Goal: Find specific page/section: Find specific page/section

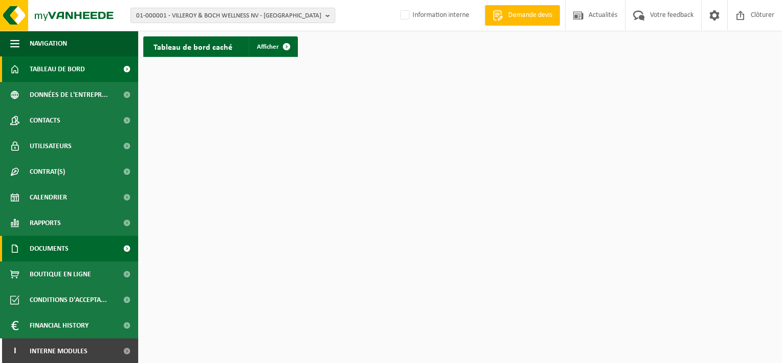
click at [52, 248] on span "Documents" at bounding box center [49, 249] width 39 height 26
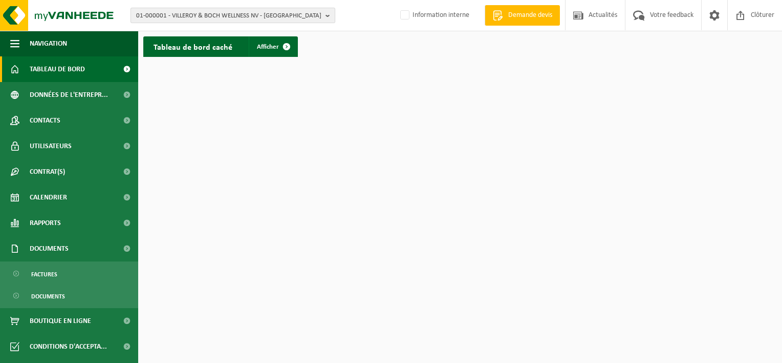
click at [194, 14] on span "01-000001 - VILLEROY & BOCH WELLNESS NV - [GEOGRAPHIC_DATA]" at bounding box center [228, 15] width 185 height 15
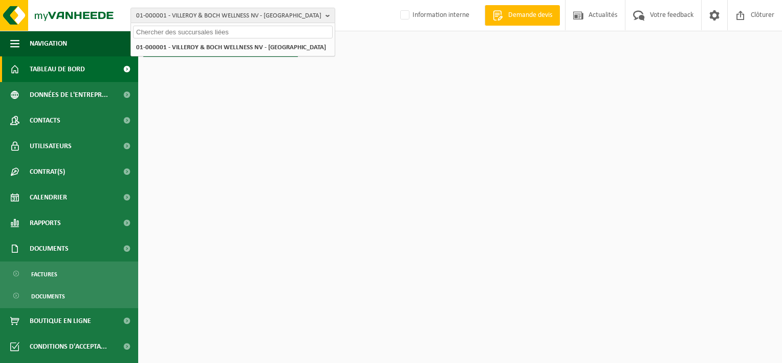
click at [175, 31] on input "text" at bounding box center [233, 32] width 200 height 13
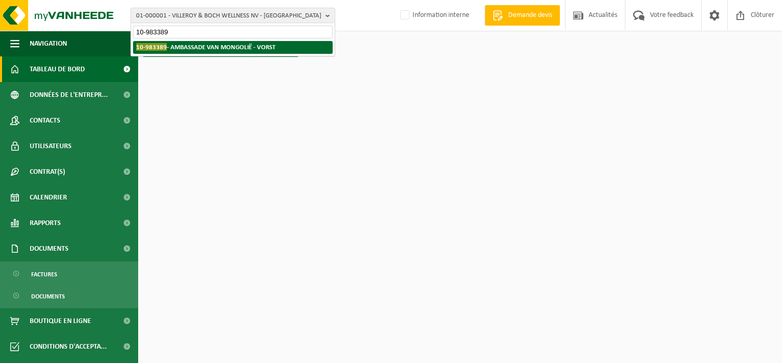
type input "10-983389"
click at [181, 48] on strong "10-983389 - AMBASSADE VAN MONGOLIË - VORST" at bounding box center [205, 47] width 139 height 8
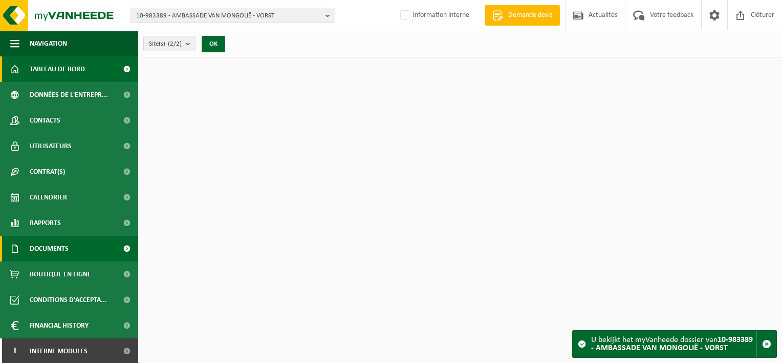
click at [62, 245] on span "Documents" at bounding box center [49, 249] width 39 height 26
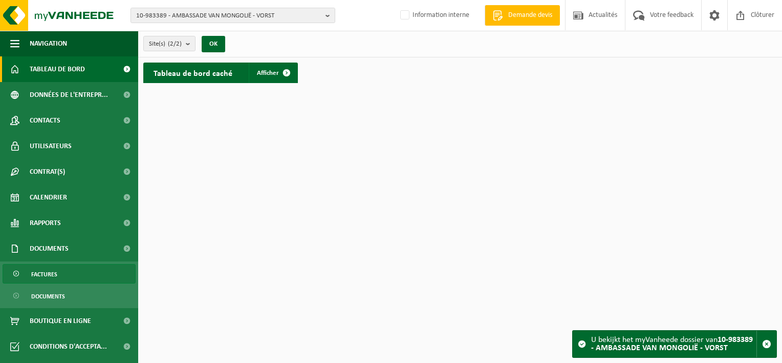
click at [63, 277] on link "Factures" at bounding box center [69, 273] width 133 height 19
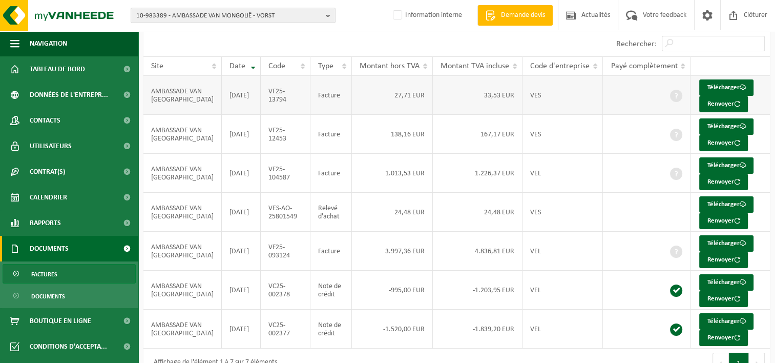
scroll to position [97, 0]
